Goal: Information Seeking & Learning: Learn about a topic

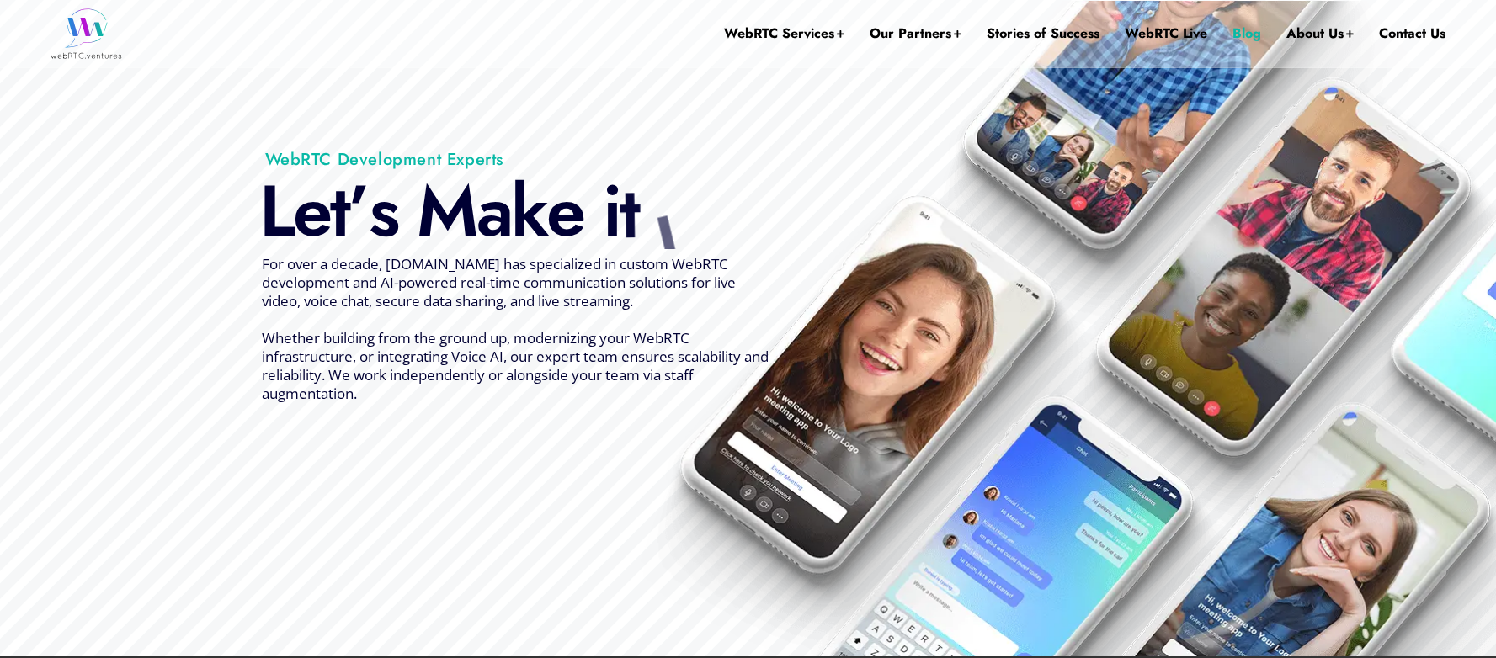
click at [1238, 36] on link "Blog" at bounding box center [1246, 33] width 29 height 67
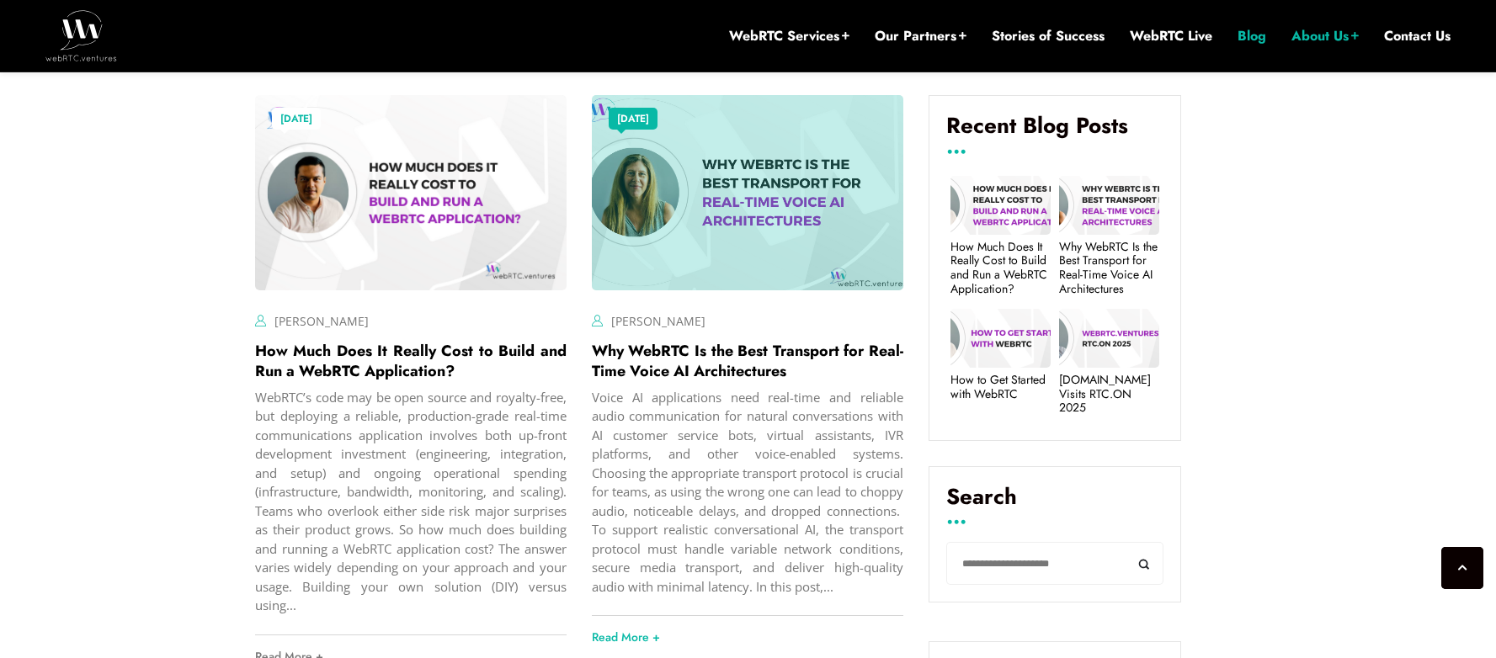
scroll to position [592, 0]
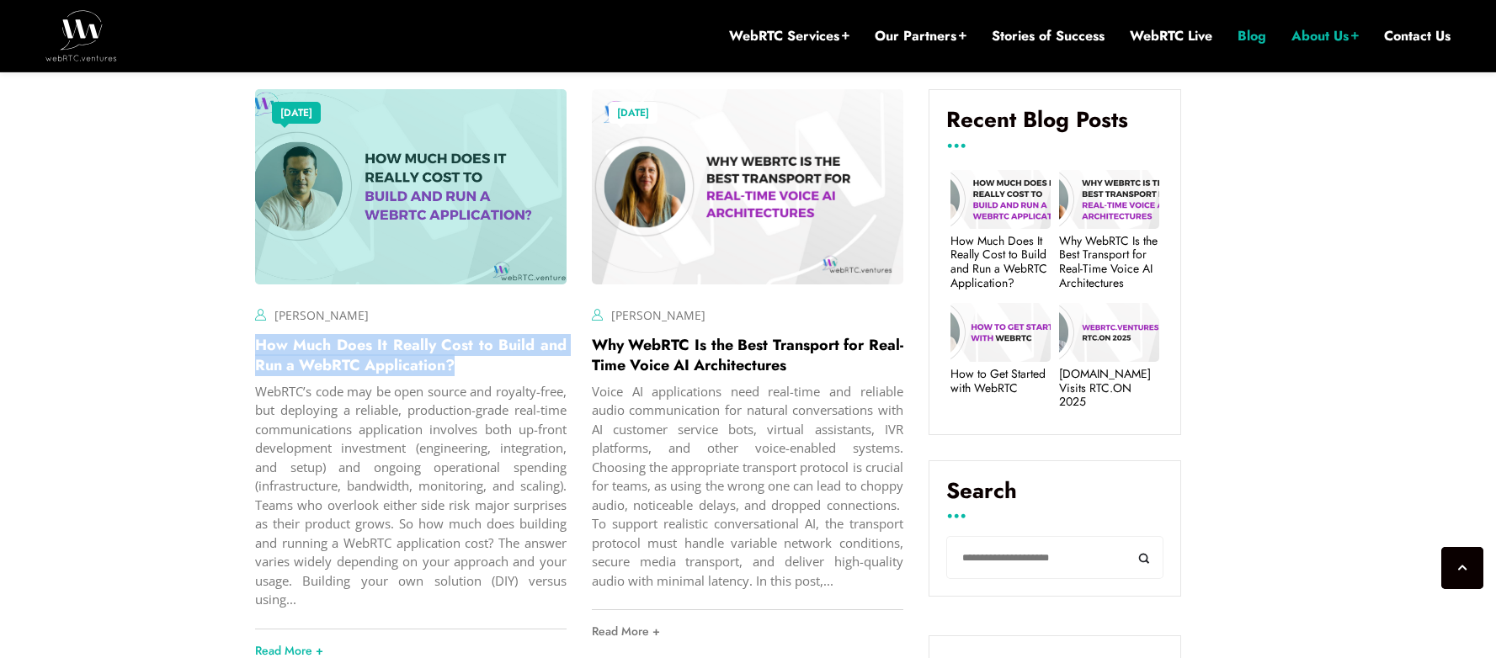
click at [353, 357] on link "How Much Does It Really Cost to Build and Run a WebRTC Application?" at bounding box center [410, 355] width 311 height 42
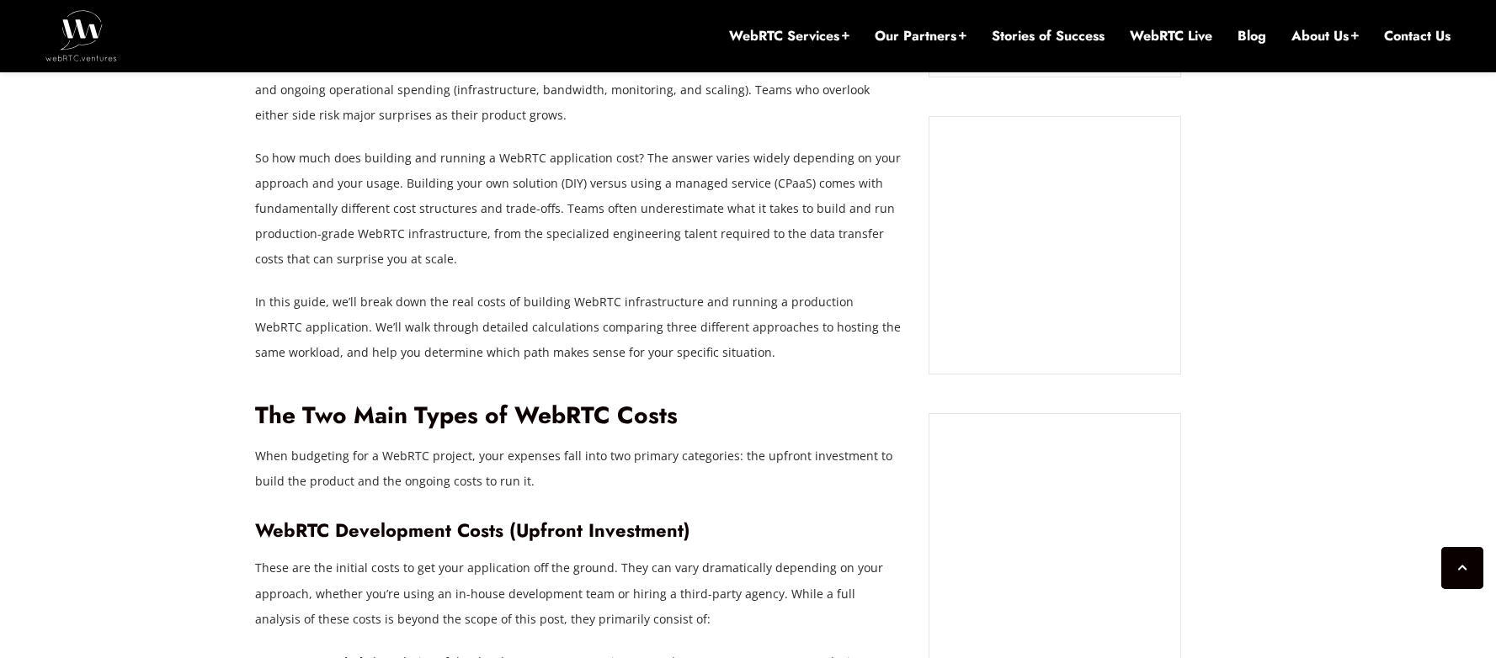
scroll to position [1286, 0]
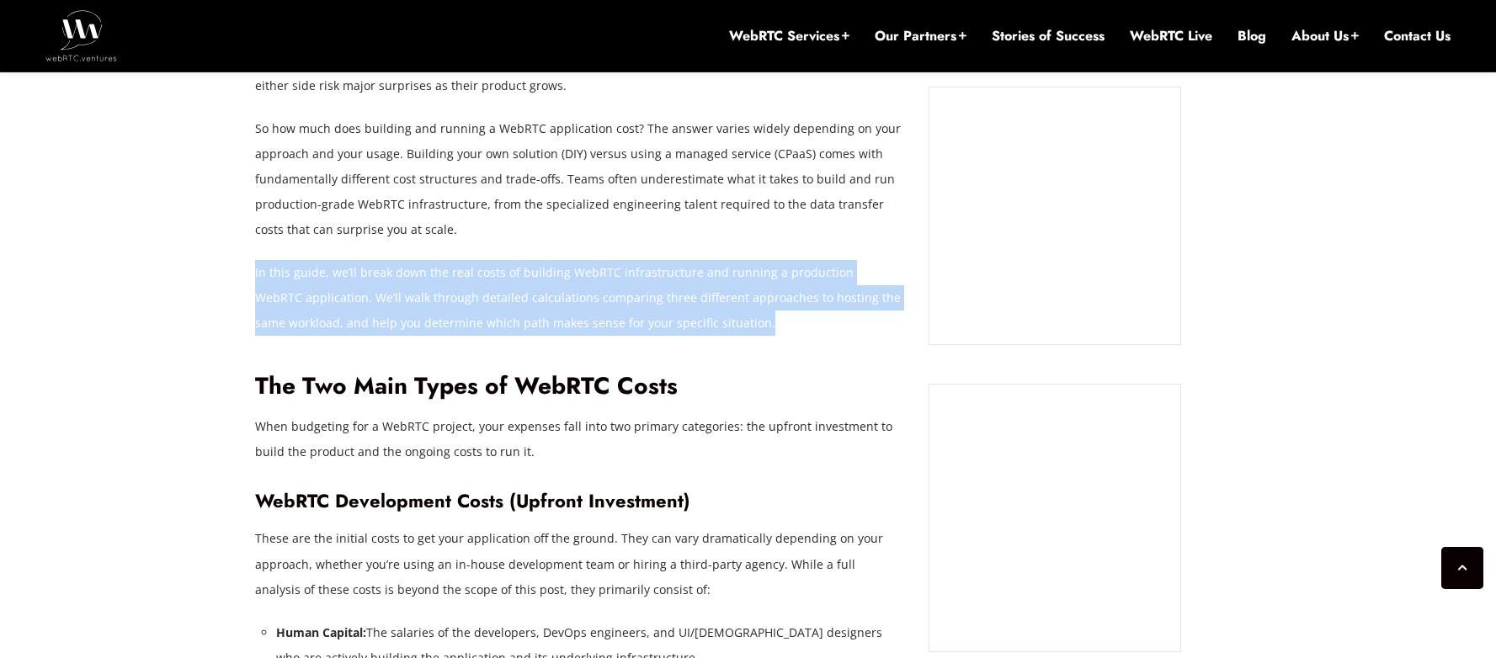
drag, startPoint x: 712, startPoint y: 324, endPoint x: 255, endPoint y: 272, distance: 460.1
click at [255, 272] on p "In this guide, we’ll break down the real costs of building WebRTC infrastructur…" at bounding box center [579, 298] width 648 height 76
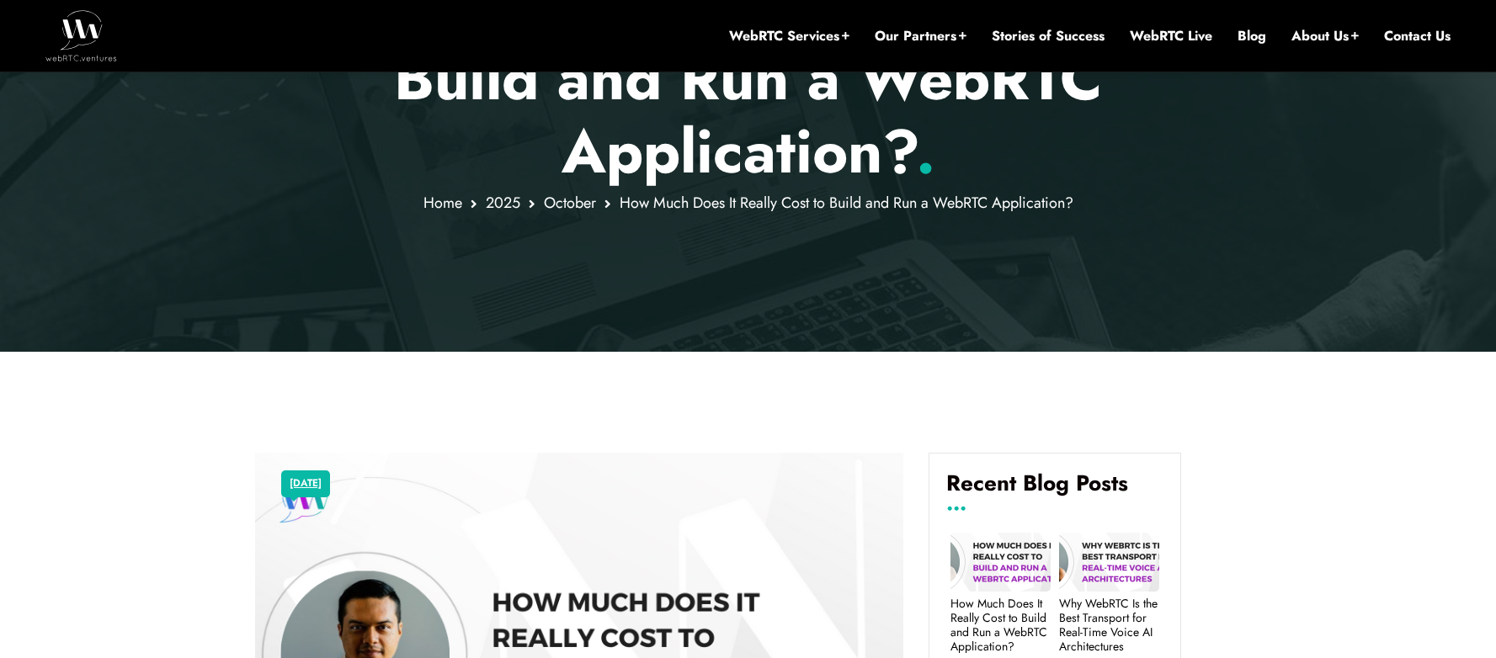
scroll to position [0, 0]
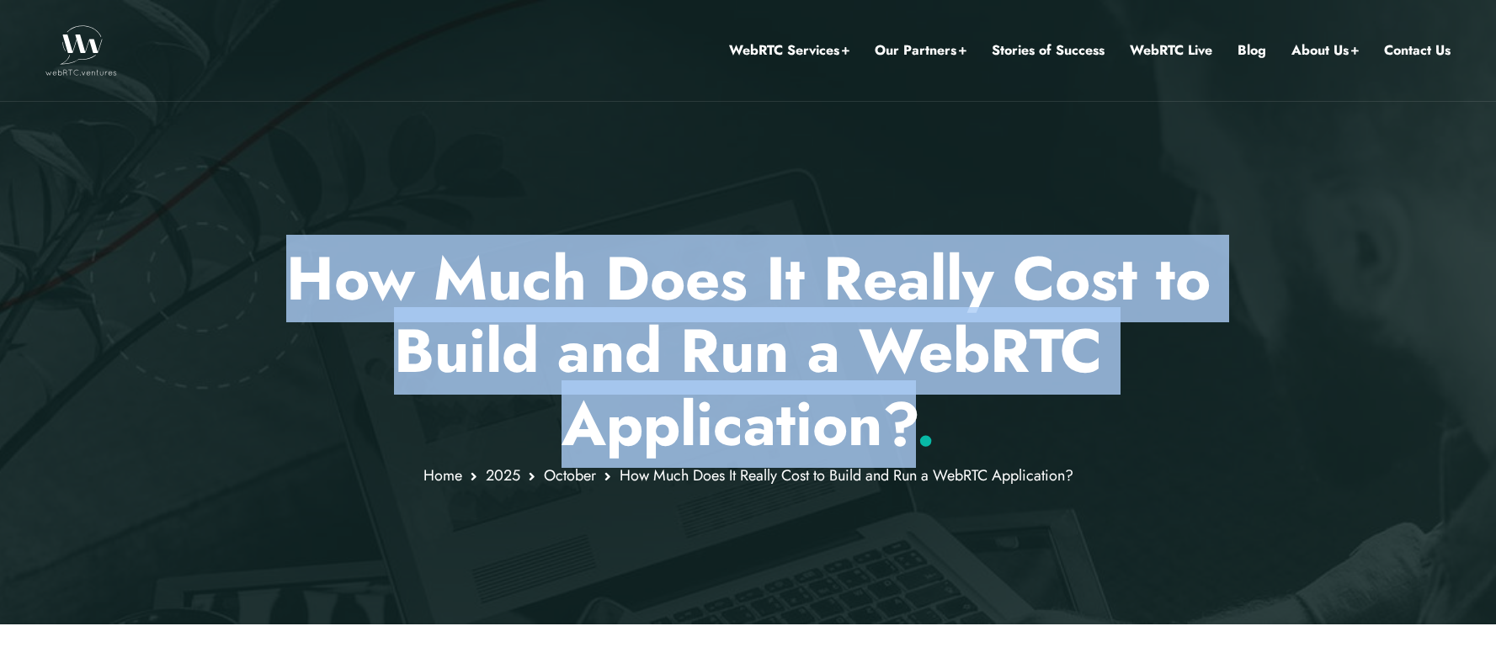
drag, startPoint x: 297, startPoint y: 278, endPoint x: 904, endPoint y: 412, distance: 621.5
click at [904, 412] on h1 "How Much Does It Really Cost to Build and Run a WebRTC Application? ." at bounding box center [748, 351] width 986 height 218
copy h1 "How Much Does It Really Cost to Build and Run a WebRTC Application?"
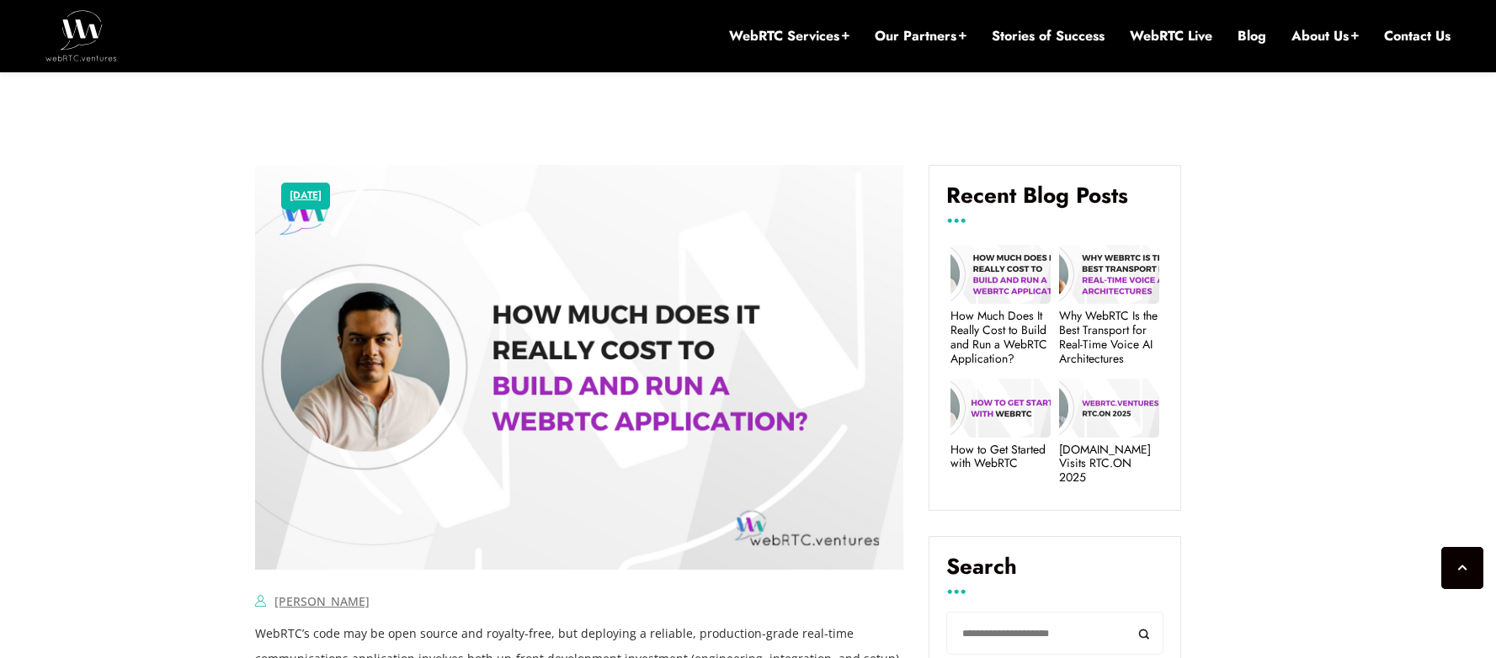
scroll to position [1083, 0]
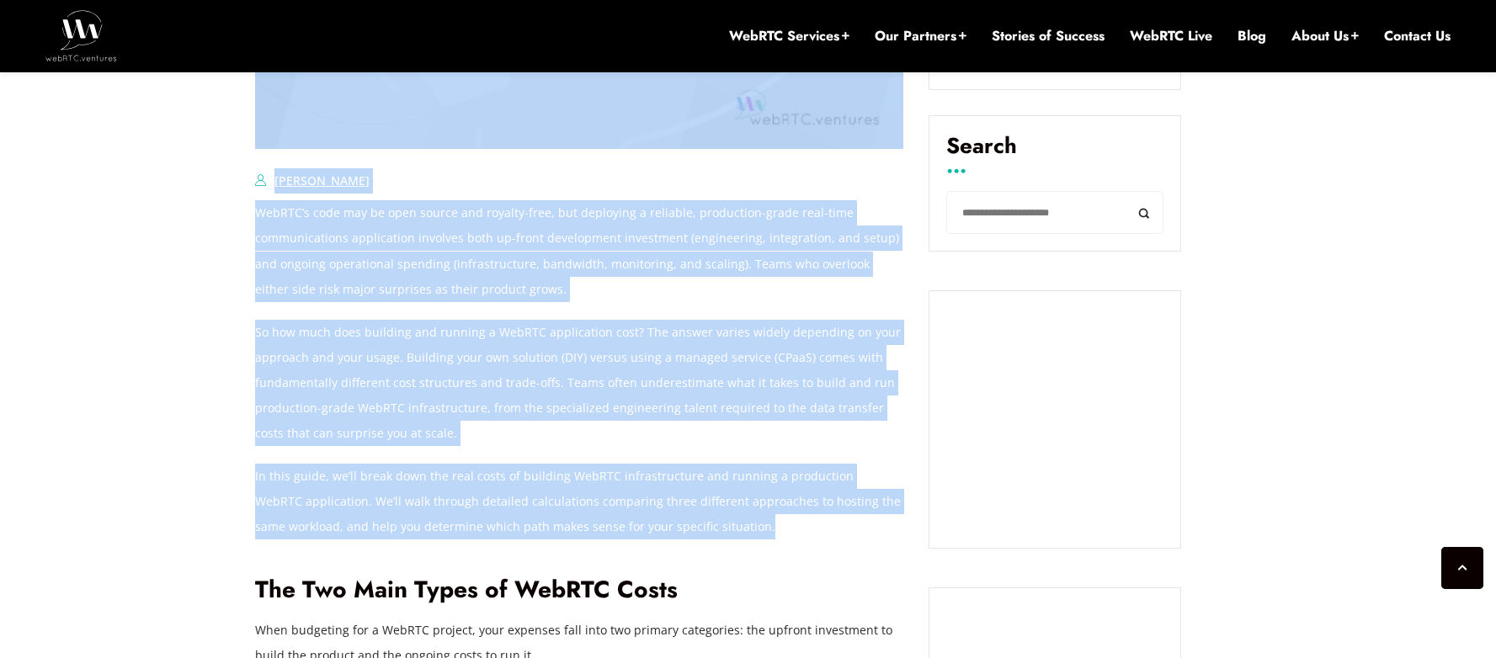
drag, startPoint x: 730, startPoint y: 527, endPoint x: 253, endPoint y: 484, distance: 478.4
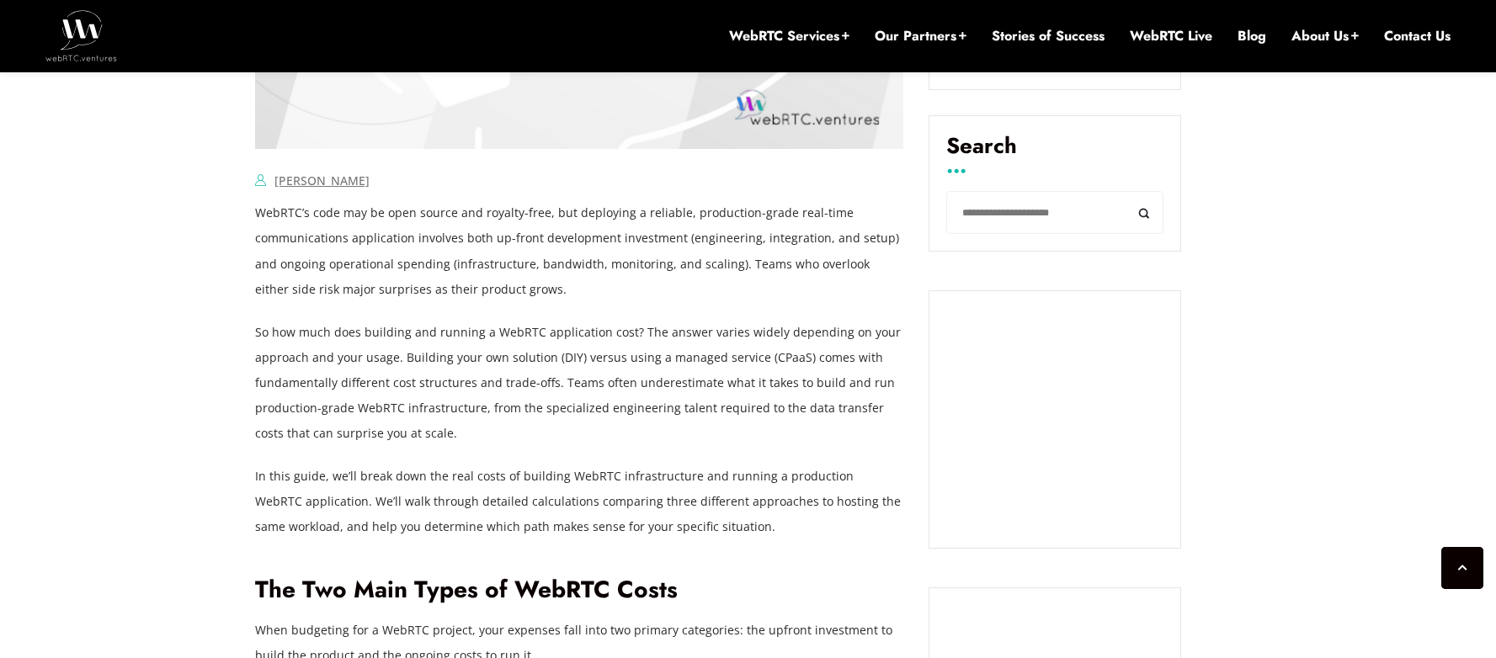
click at [256, 483] on p "In this guide, we’ll break down the real costs of building WebRTC infrastructur…" at bounding box center [579, 502] width 648 height 76
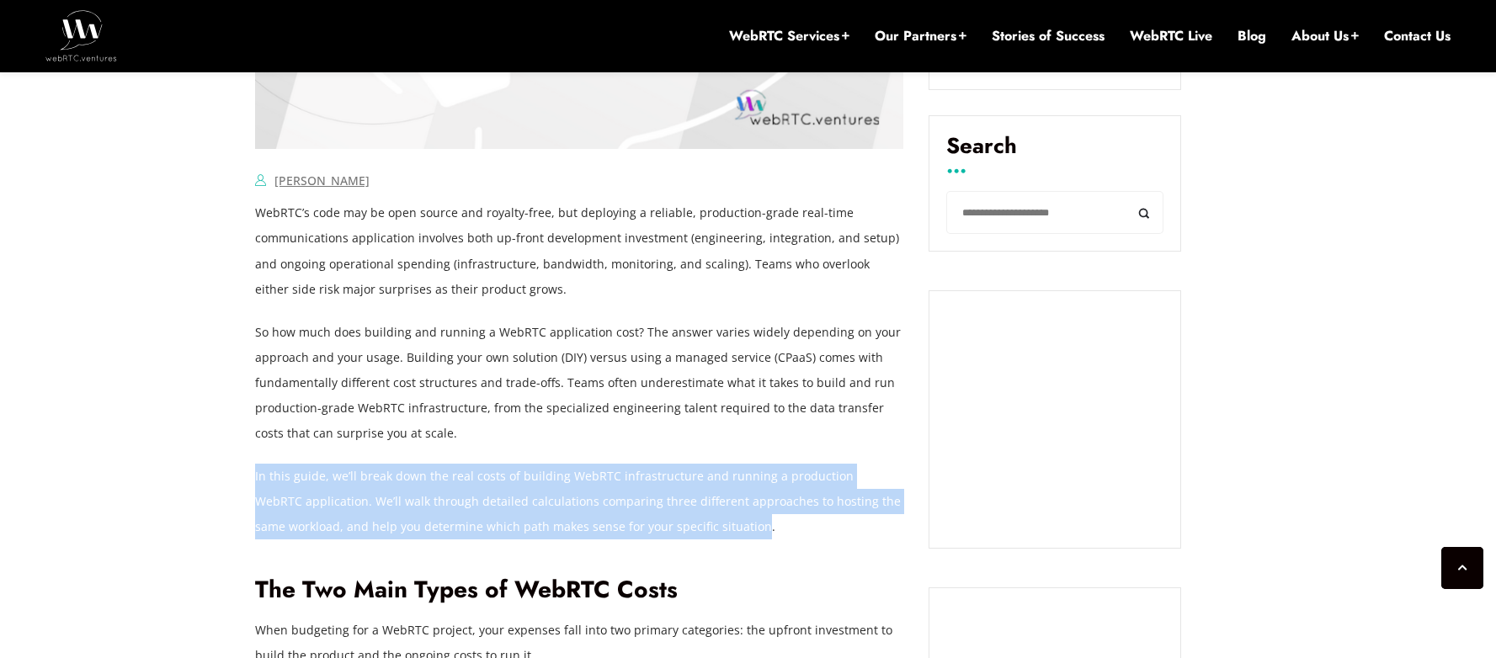
drag, startPoint x: 255, startPoint y: 477, endPoint x: 721, endPoint y: 521, distance: 468.4
click at [721, 521] on p "In this guide, we’ll break down the real costs of building WebRTC infrastructur…" at bounding box center [579, 502] width 648 height 76
copy p "In this guide, we’ll break down the real costs of building WebRTC infrastructur…"
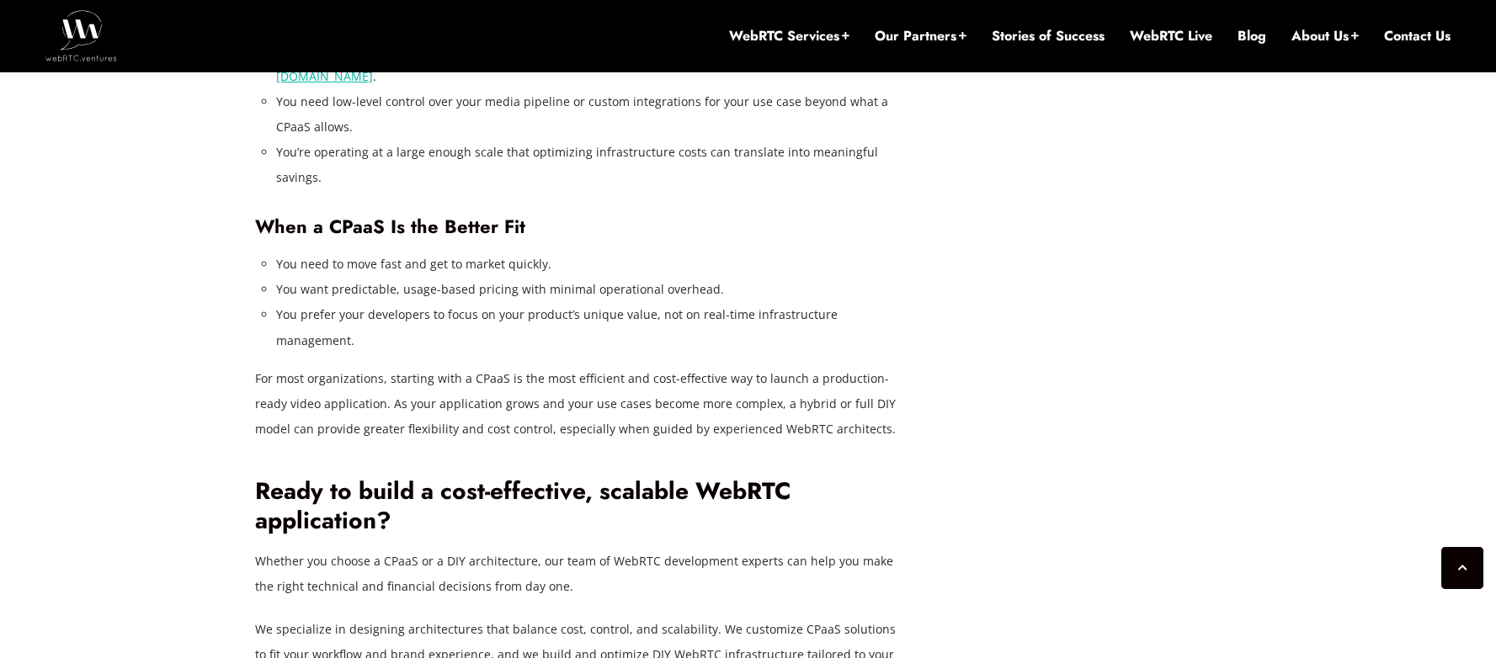
scroll to position [6025, 0]
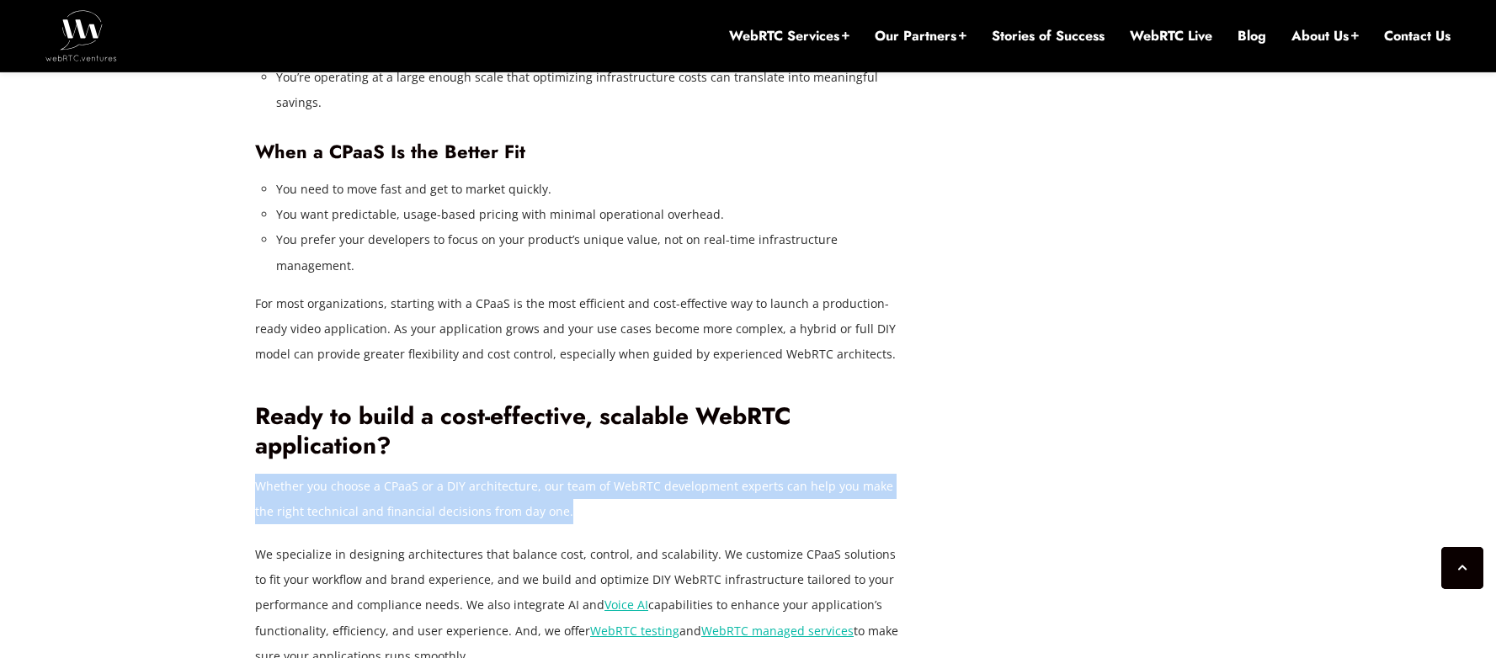
drag, startPoint x: 551, startPoint y: 363, endPoint x: 258, endPoint y: 337, distance: 294.1
click at [258, 474] on p "Whether you choose a CPaaS or a DIY architecture, our team of WebRTC developmen…" at bounding box center [579, 499] width 648 height 51
copy p "Whether you choose a CPaaS or a DIY architecture, our team of WebRTC developmen…"
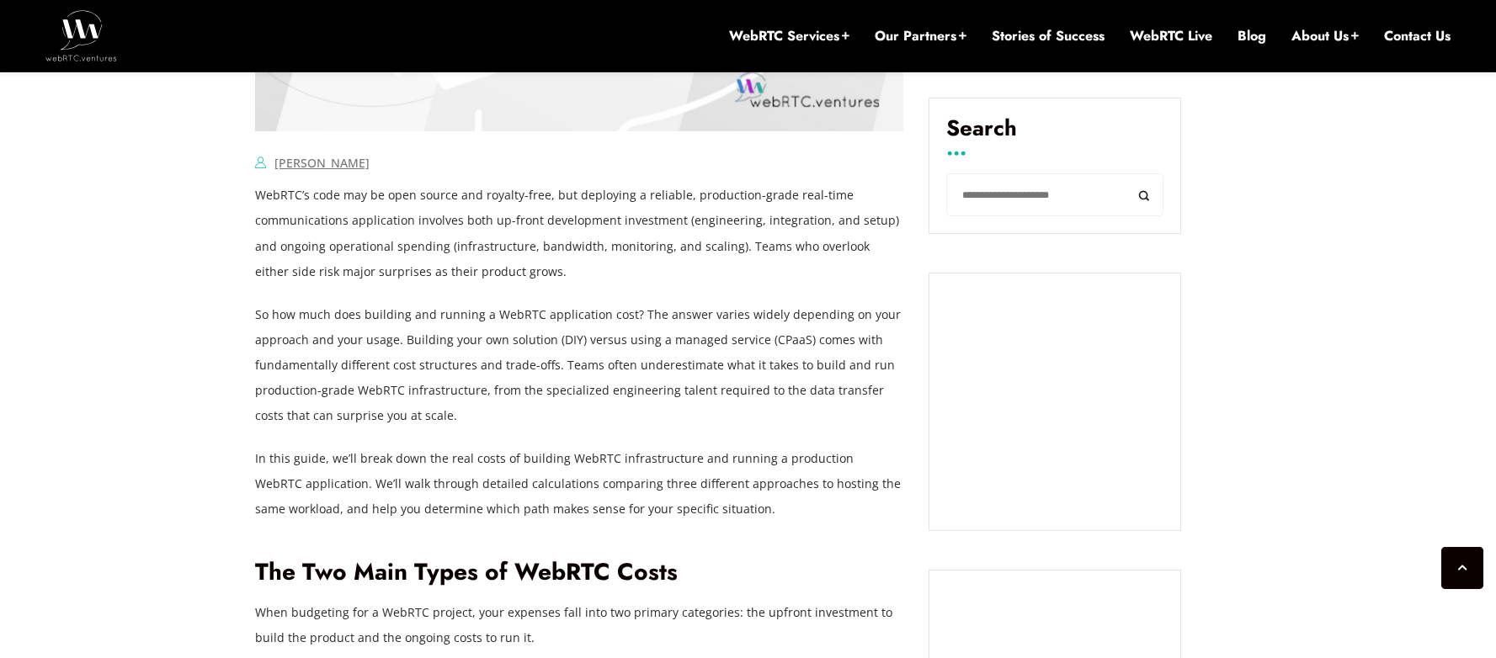
scroll to position [1026, 0]
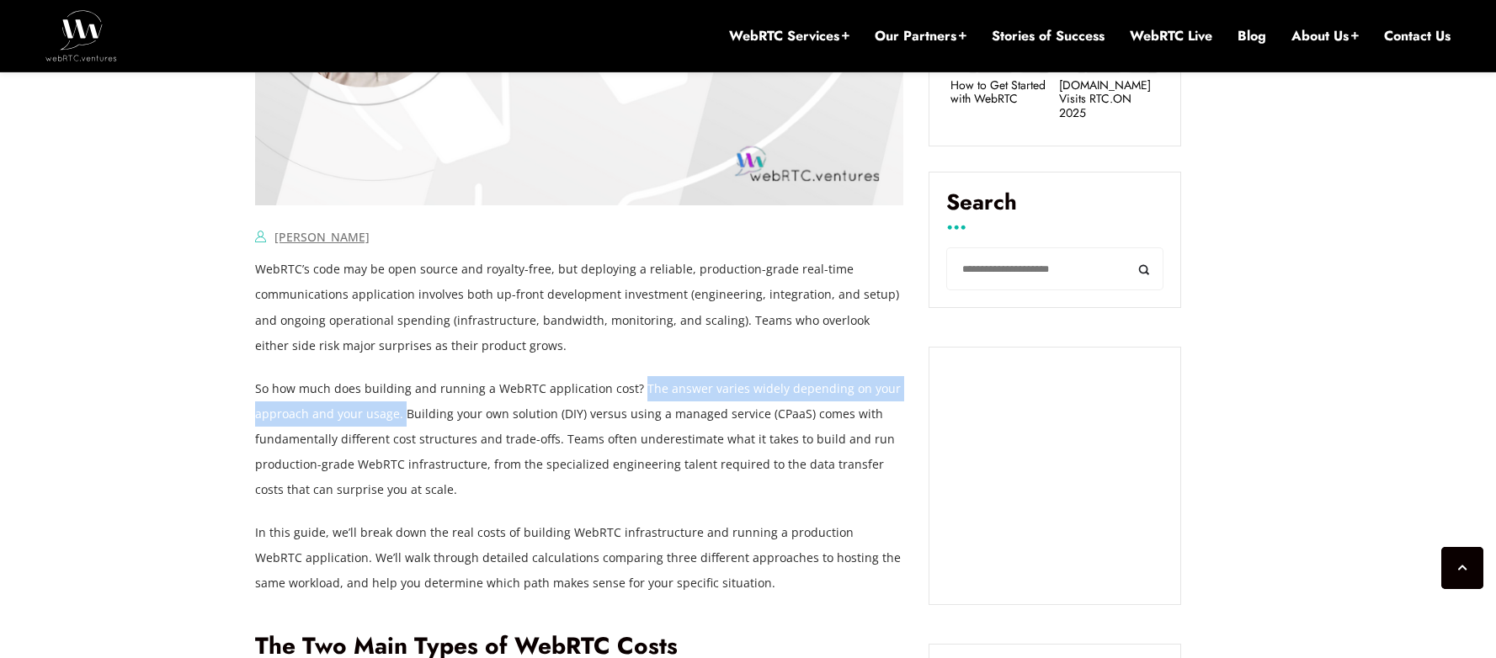
drag, startPoint x: 632, startPoint y: 388, endPoint x: 405, endPoint y: 426, distance: 230.4
click at [405, 426] on p "So how much does building and running a WebRTC application cost? The answer var…" at bounding box center [579, 439] width 648 height 126
copy p "The answer varies widely depending on your approach and your usage."
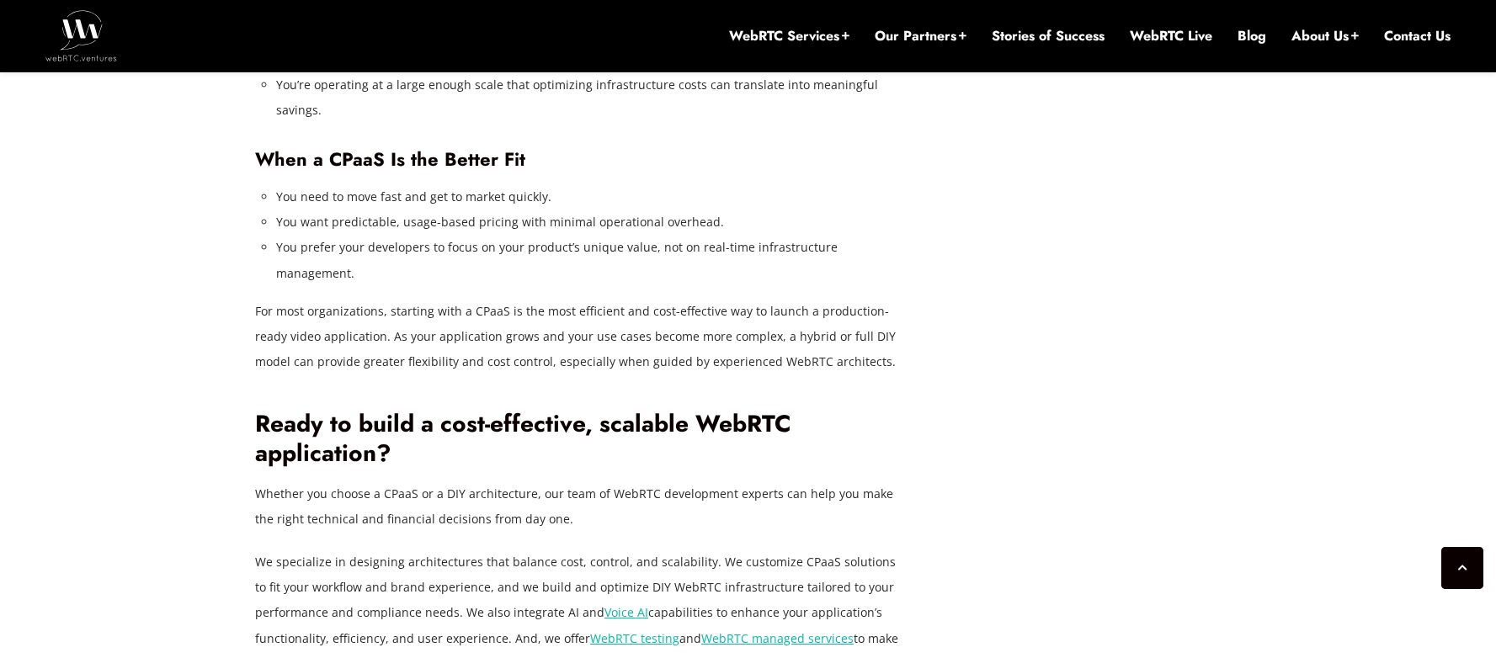
scroll to position [6176, 0]
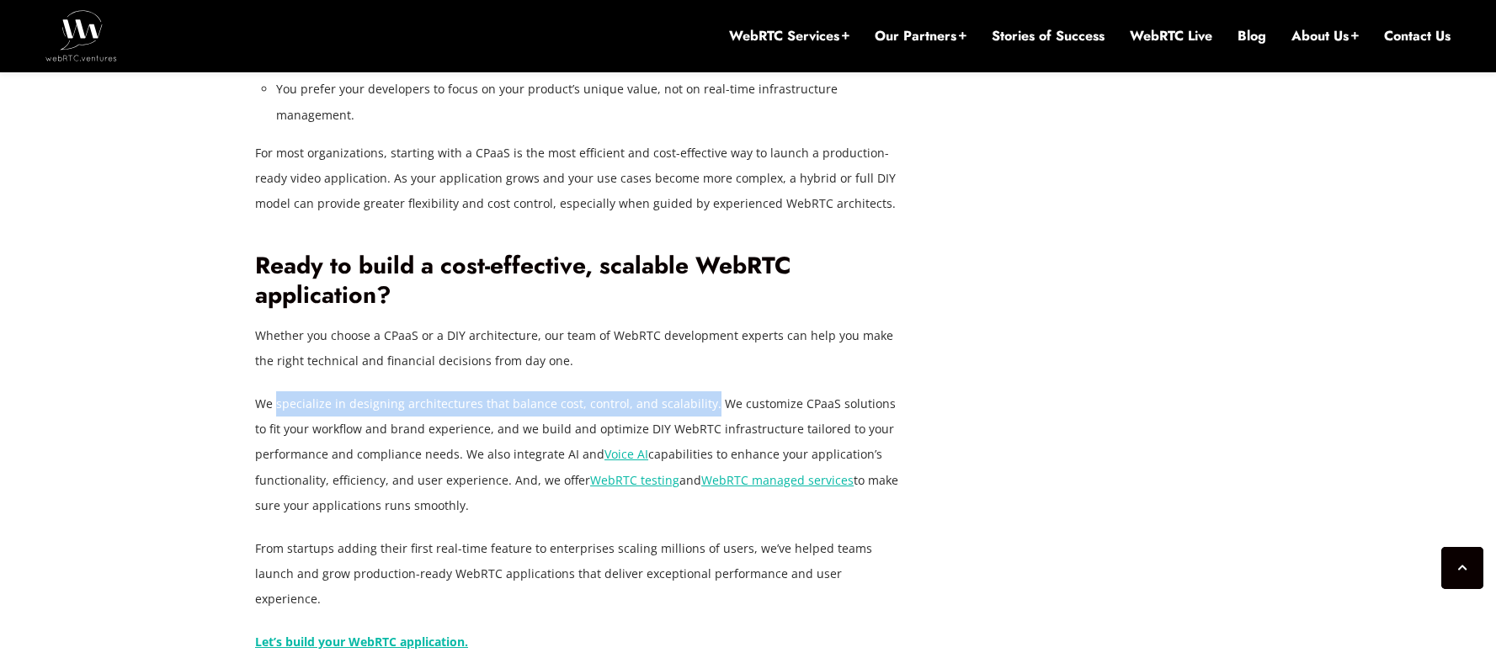
drag, startPoint x: 701, startPoint y: 253, endPoint x: 276, endPoint y: 256, distance: 425.1
click at [276, 391] on p "We specialize in designing architectures that balance cost, control, and scalab…" at bounding box center [579, 454] width 648 height 126
copy p "specialize in designing architectures that balance cost, control, and scalabili…"
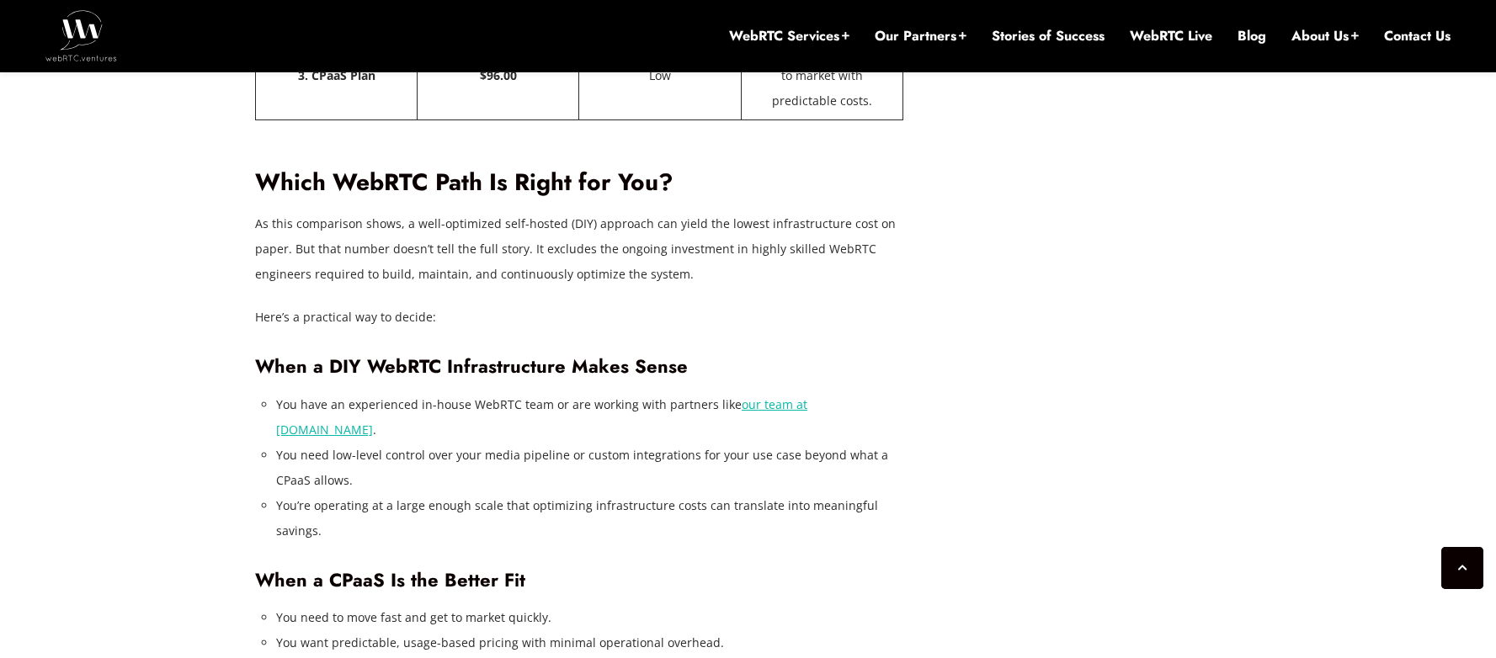
scroll to position [6144, 0]
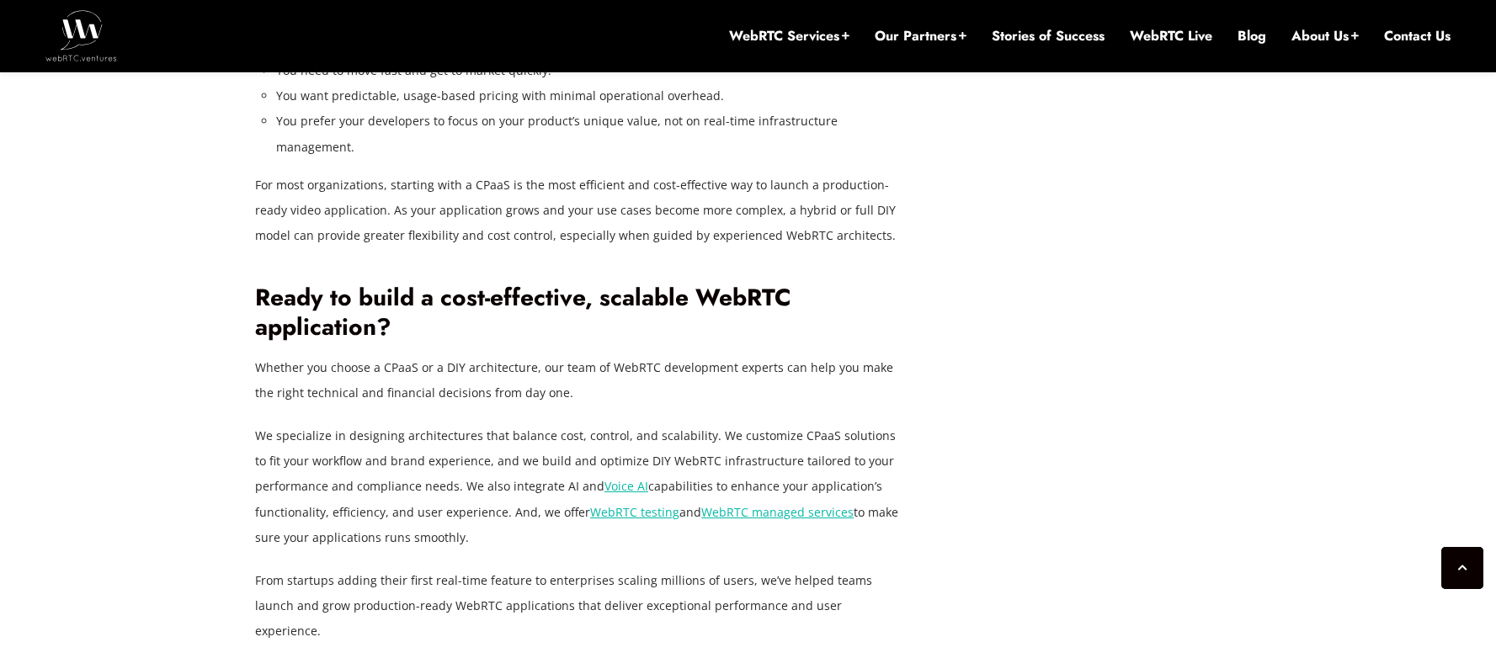
click at [393, 423] on p "We specialize in designing architectures that balance cost, control, and scalab…" at bounding box center [579, 486] width 648 height 126
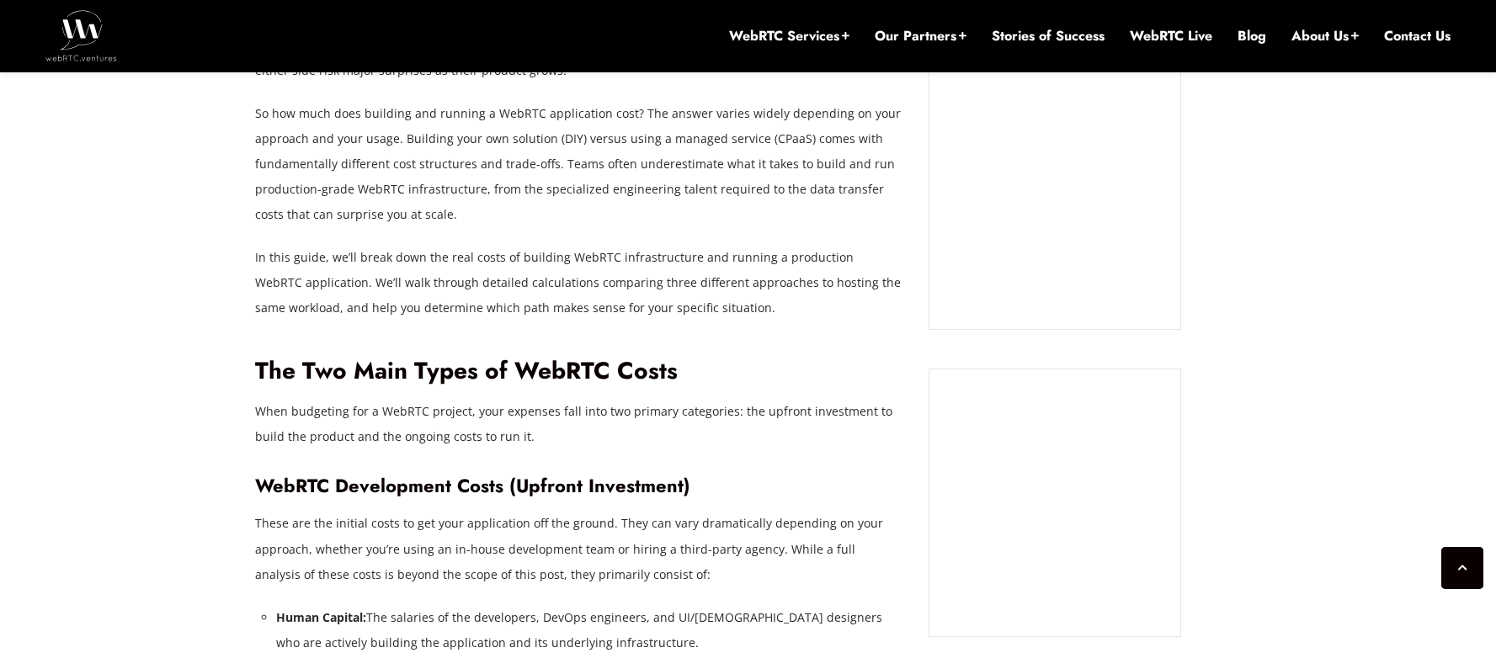
scroll to position [1189, 0]
